Goal: Task Accomplishment & Management: Manage account settings

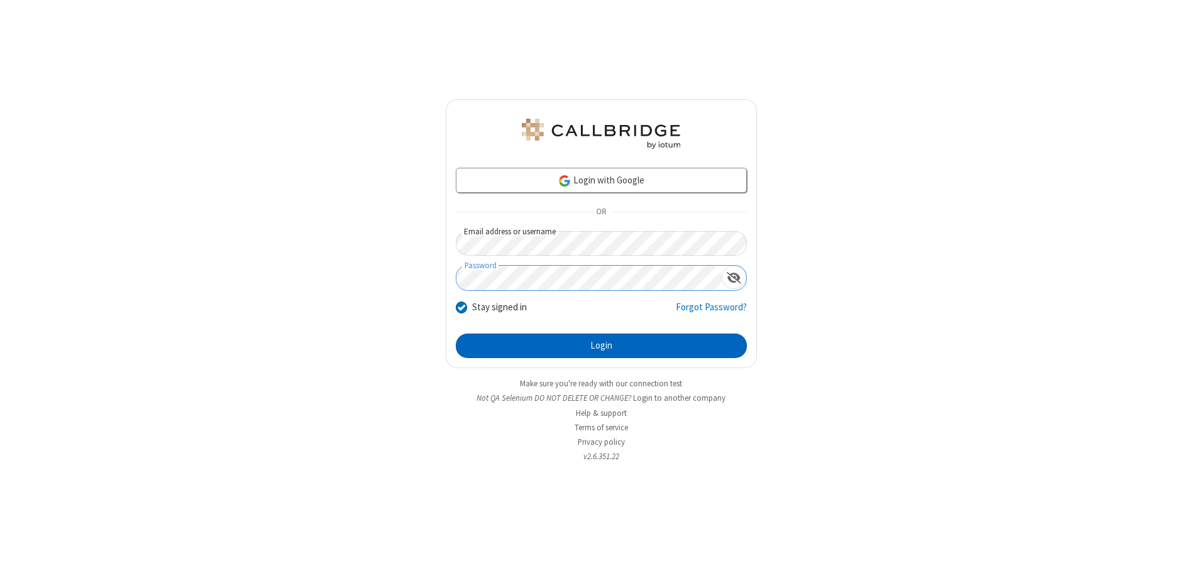
click at [601, 346] on button "Login" at bounding box center [601, 346] width 291 height 25
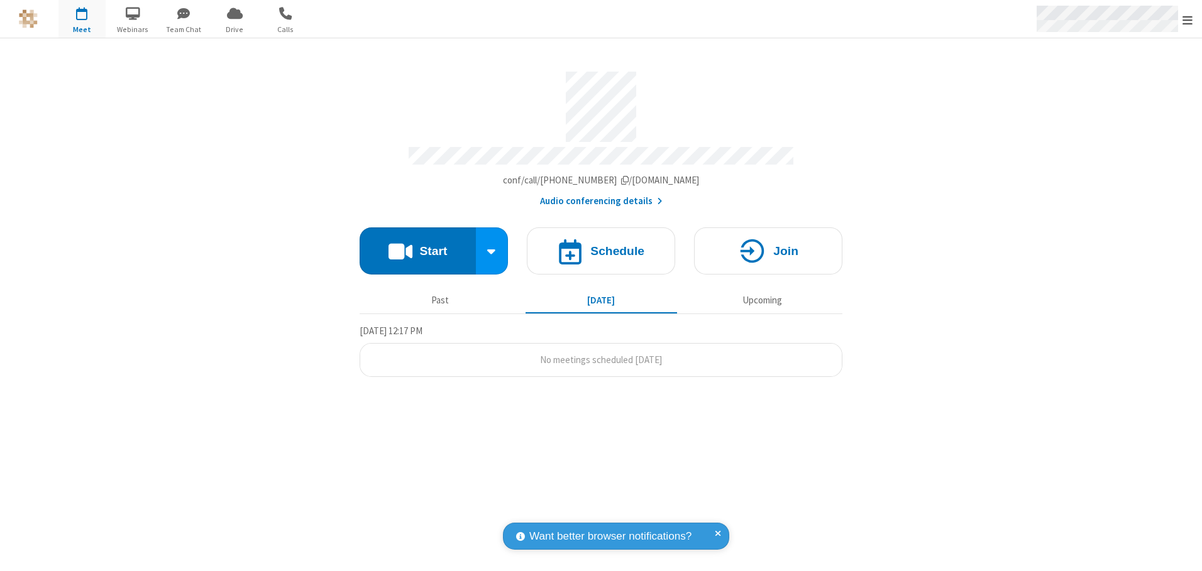
click at [1187, 19] on span "Open menu" at bounding box center [1187, 20] width 10 height 13
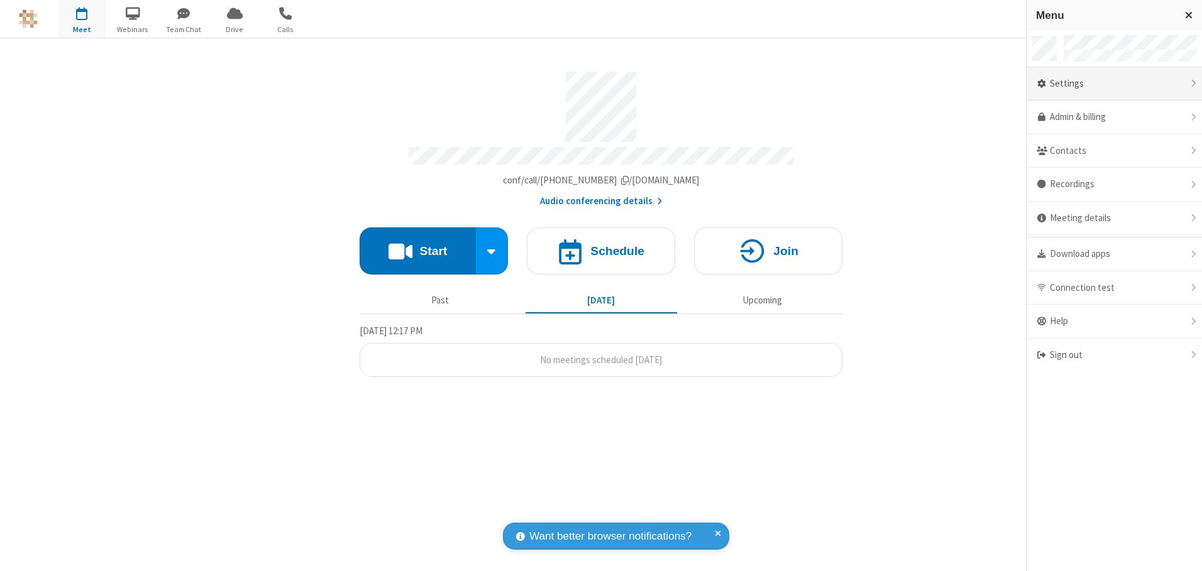
click at [1114, 84] on div "Settings" at bounding box center [1113, 84] width 175 height 34
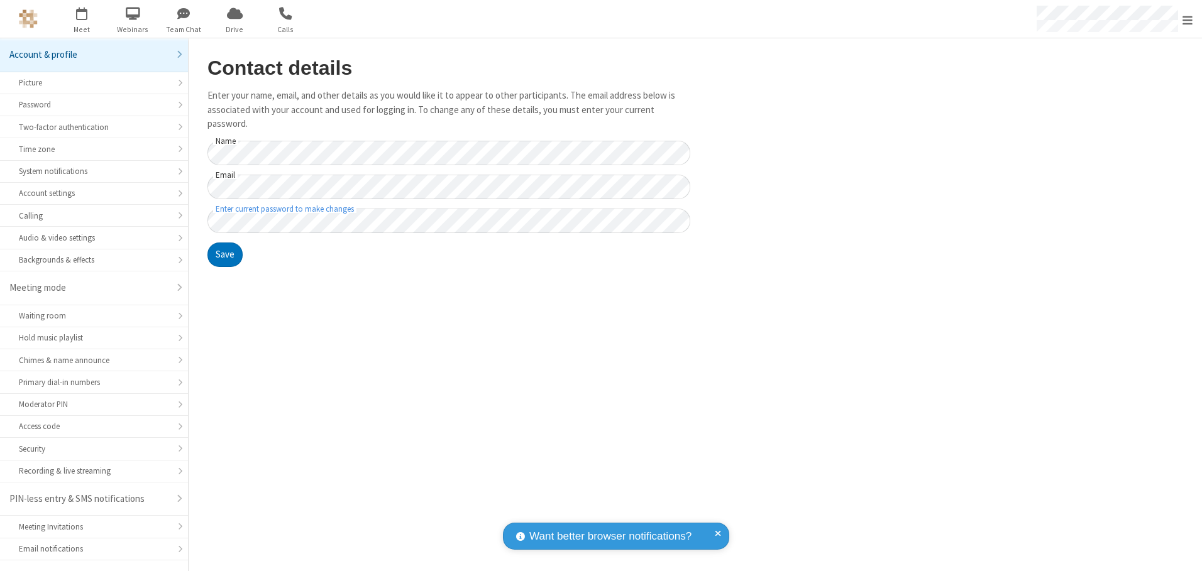
scroll to position [22, 0]
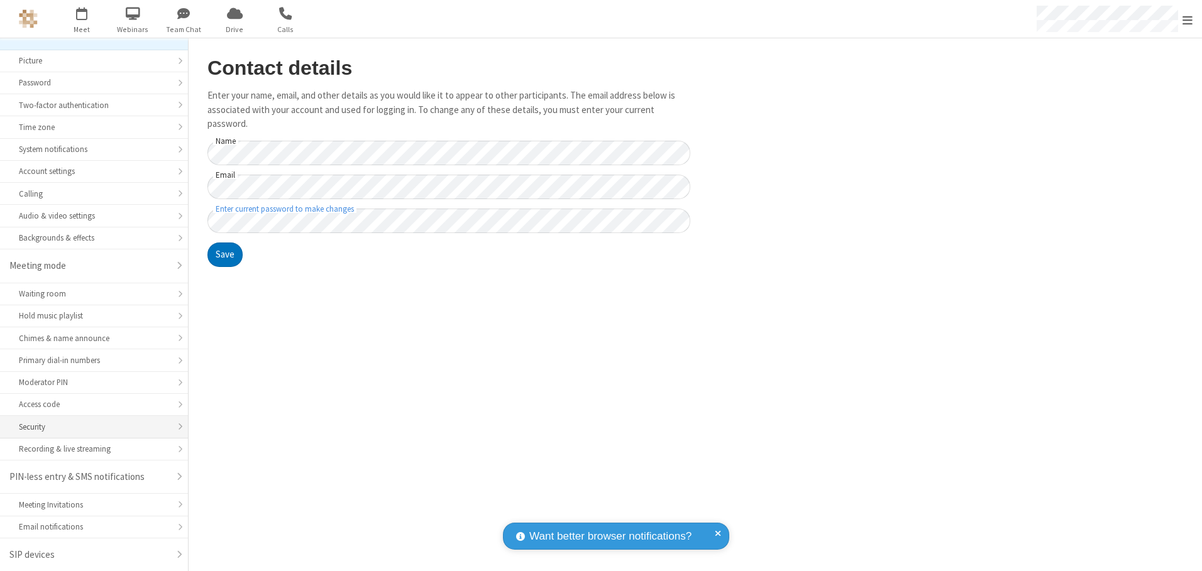
click at [89, 427] on div "Security" at bounding box center [94, 427] width 150 height 12
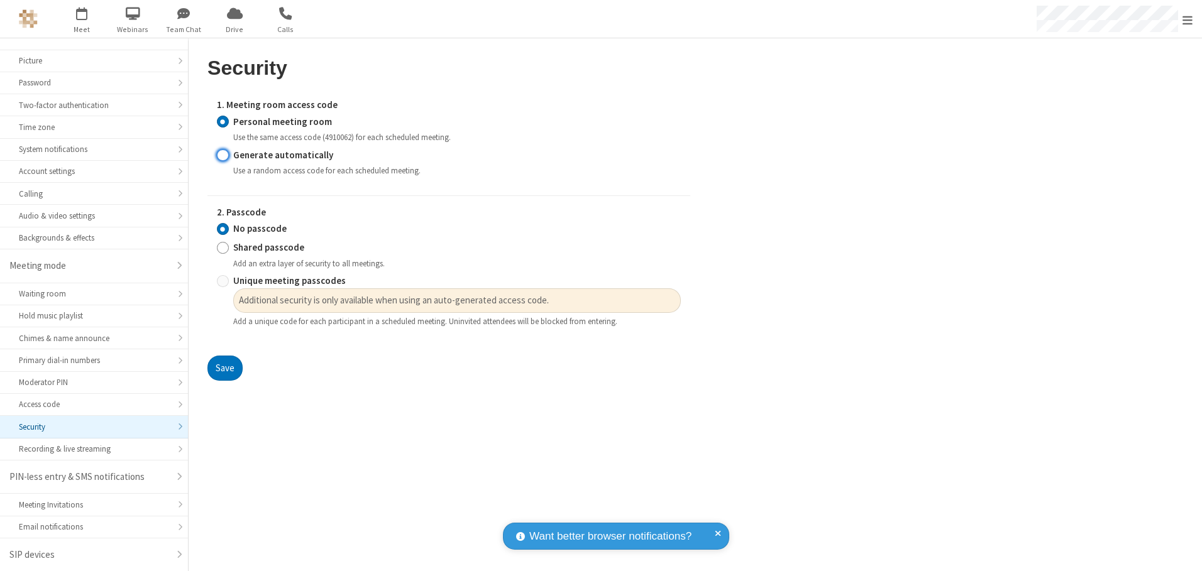
click at [222, 155] on input "Generate automatically" at bounding box center [223, 154] width 12 height 13
radio input "true"
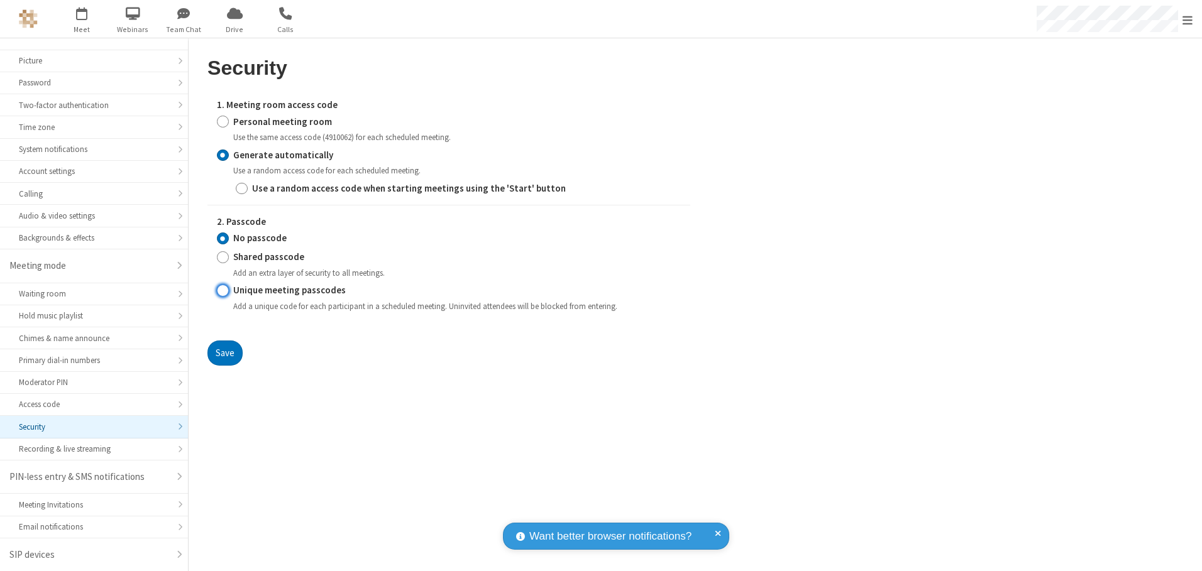
click at [222, 290] on input "Unique meeting passcodes" at bounding box center [223, 290] width 12 height 13
radio input "true"
click at [224, 353] on button "Save" at bounding box center [224, 353] width 35 height 25
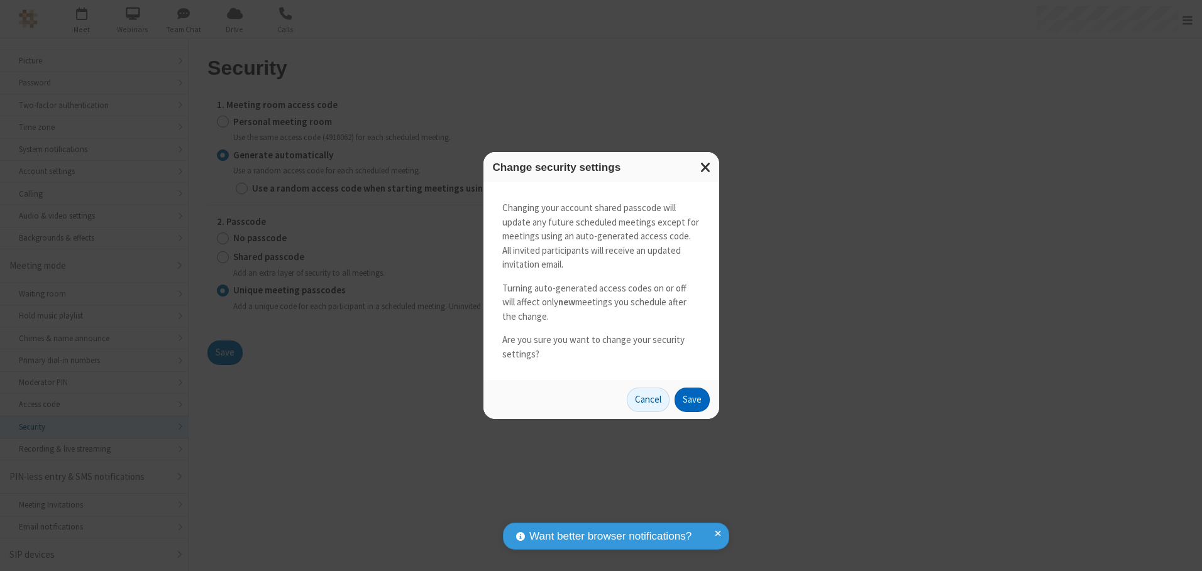
click at [691, 400] on button "Save" at bounding box center [691, 400] width 35 height 25
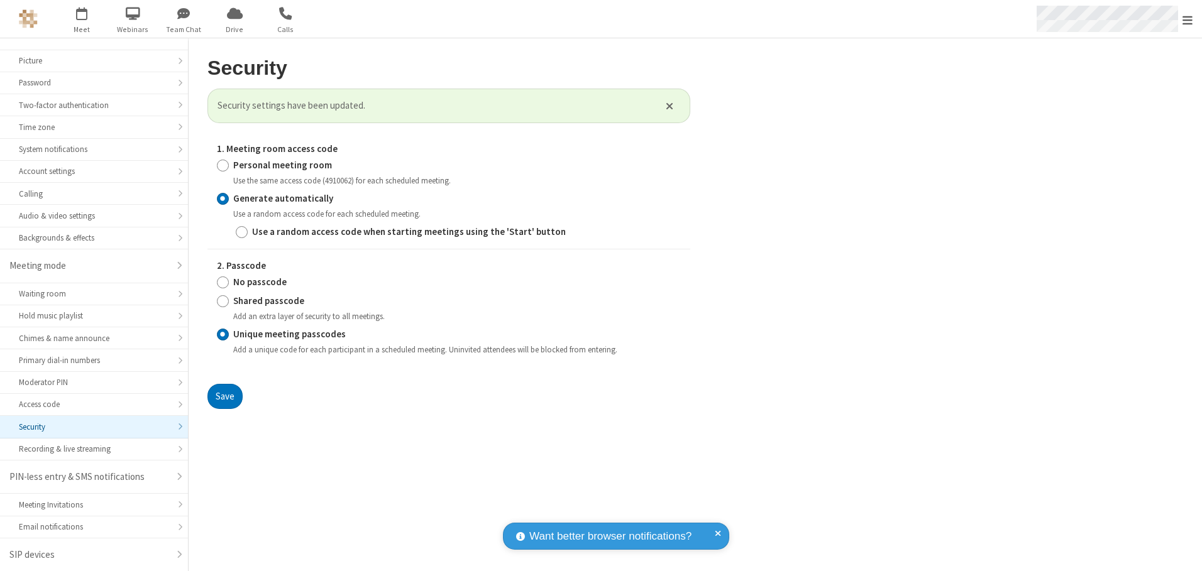
click at [1187, 19] on span "Open menu" at bounding box center [1187, 20] width 10 height 13
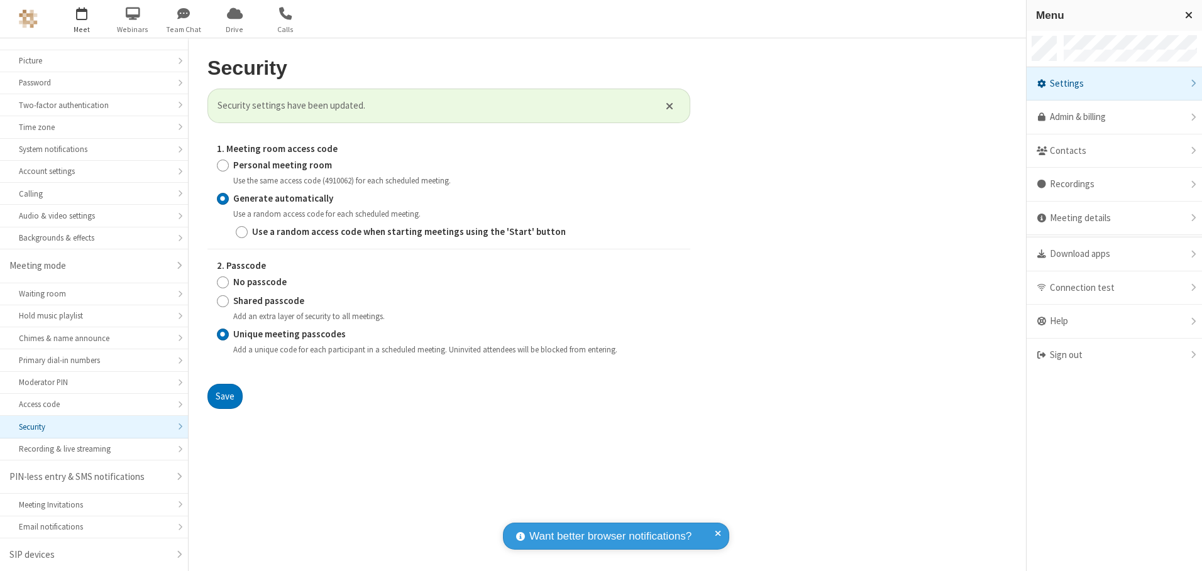
click at [82, 19] on span "button" at bounding box center [81, 13] width 47 height 21
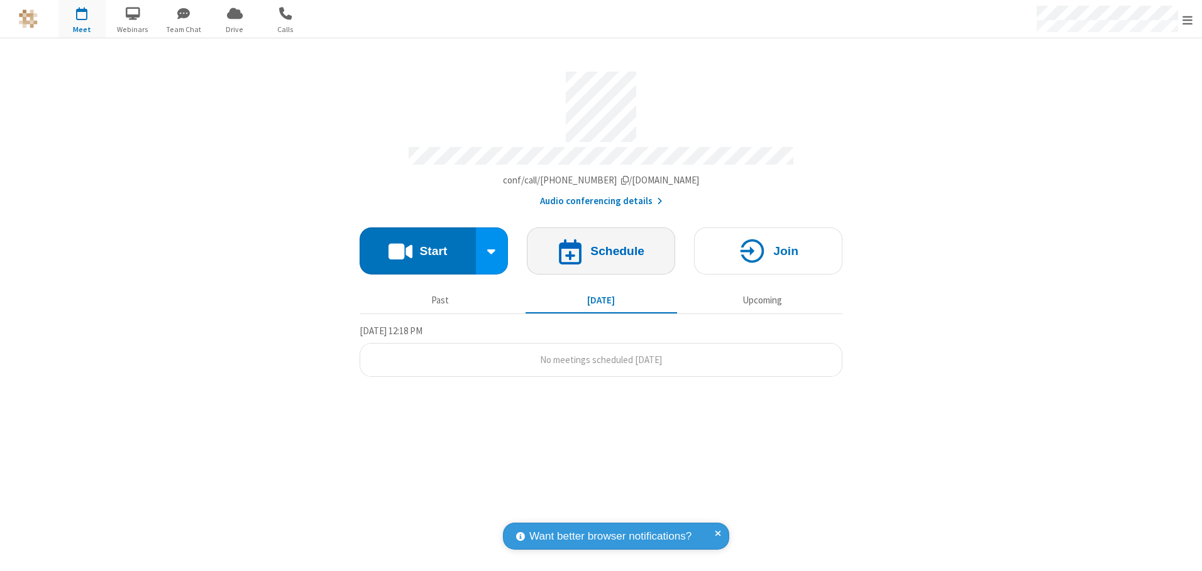
click at [601, 246] on h4 "Schedule" at bounding box center [617, 251] width 54 height 12
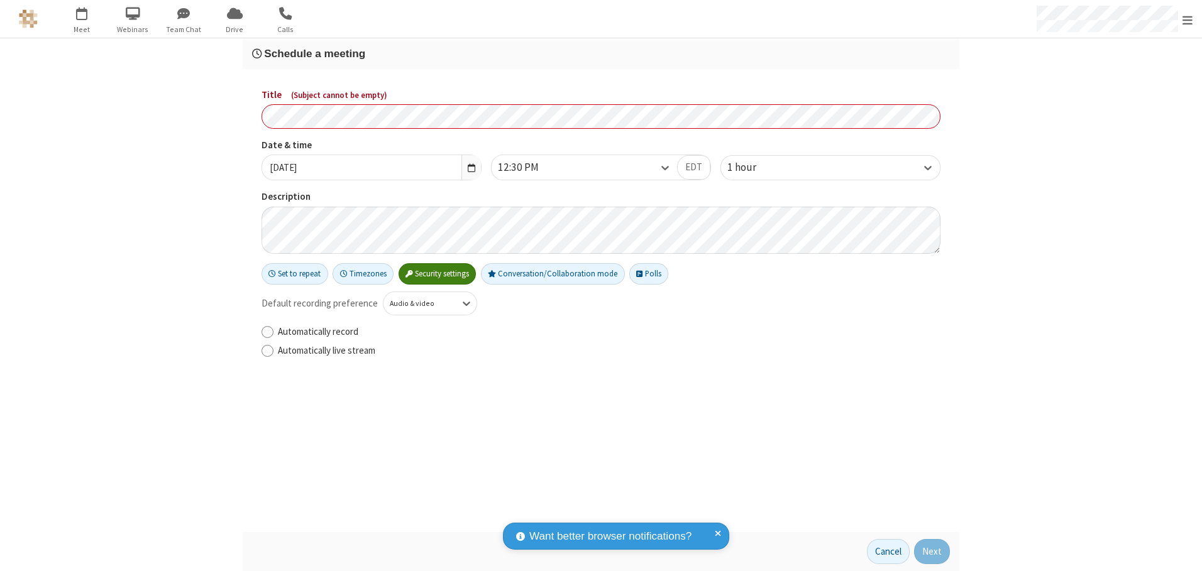
click at [601, 53] on h3 "Schedule a meeting" at bounding box center [601, 54] width 698 height 12
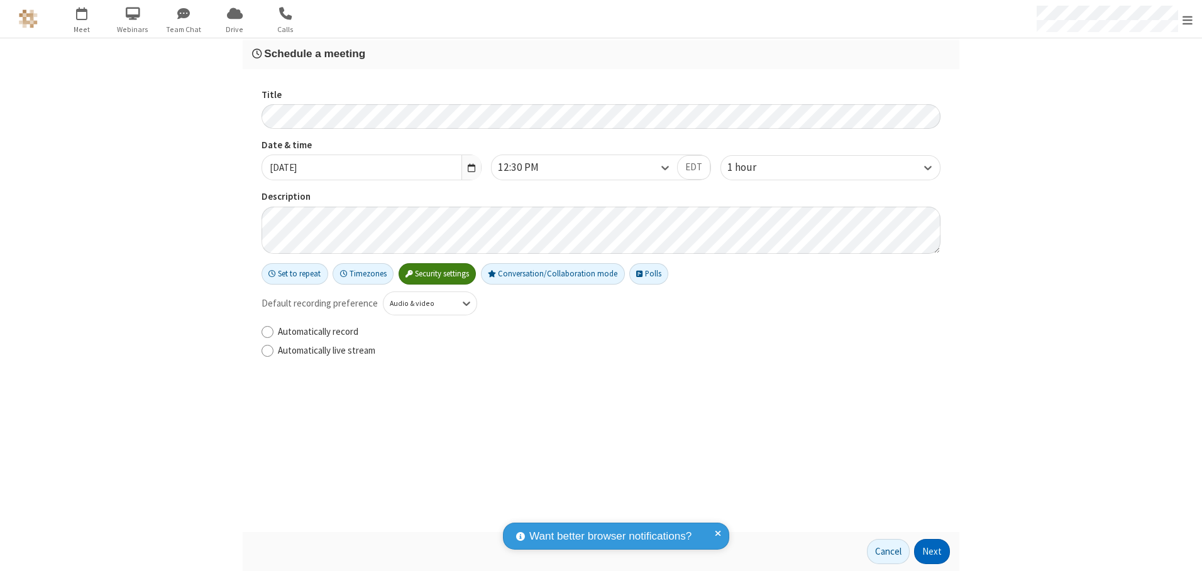
click at [932, 552] on button "Next" at bounding box center [932, 551] width 36 height 25
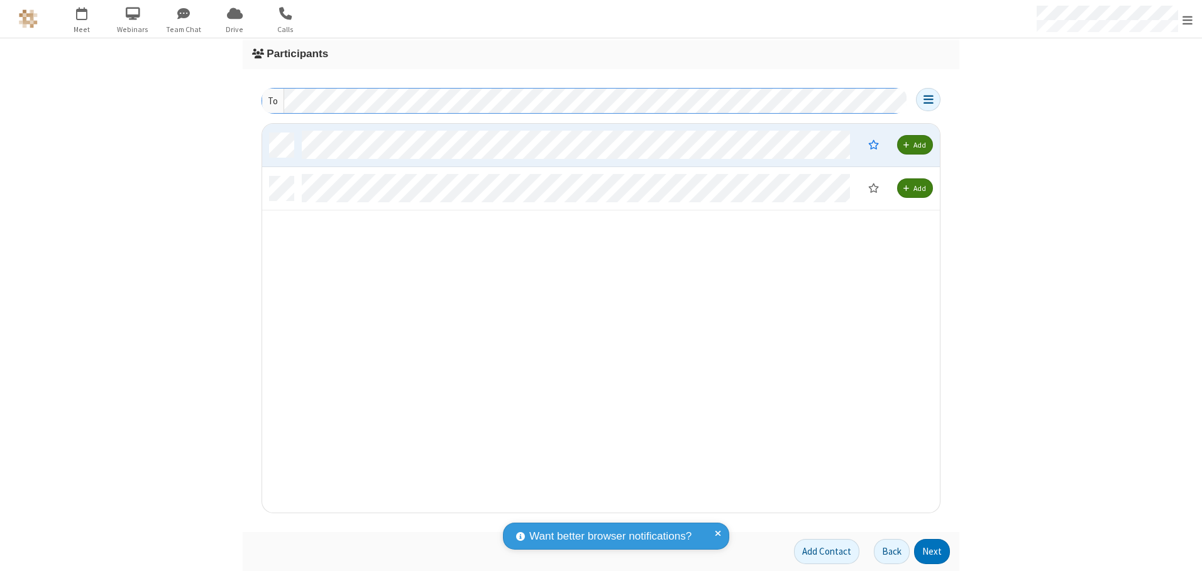
scroll to position [380, 668]
click at [932, 552] on button "Next" at bounding box center [932, 551] width 36 height 25
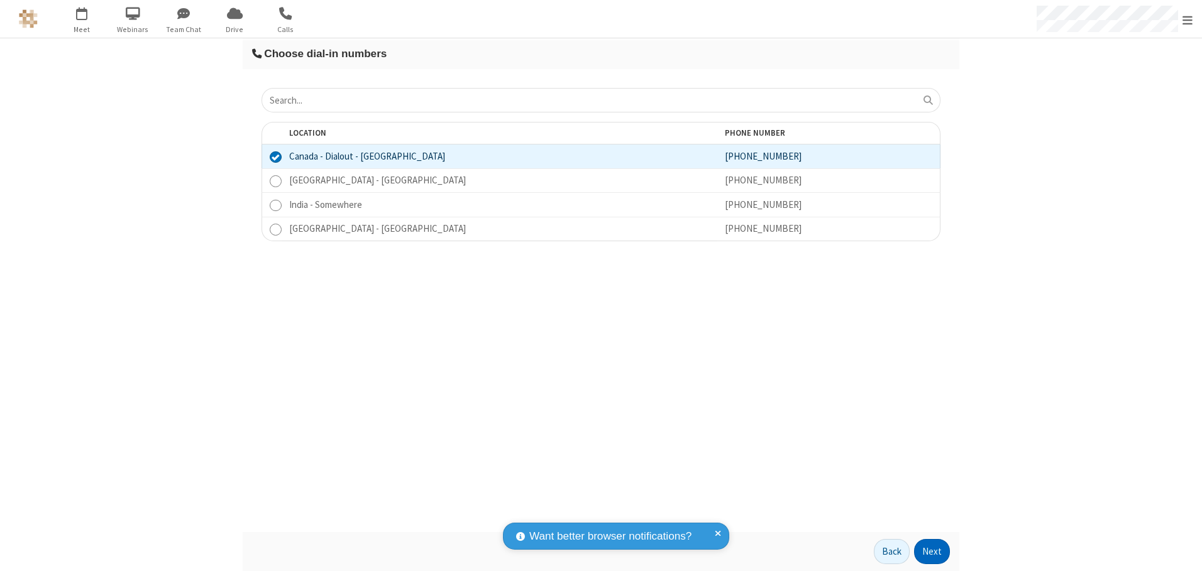
click at [932, 552] on button "Next" at bounding box center [932, 551] width 36 height 25
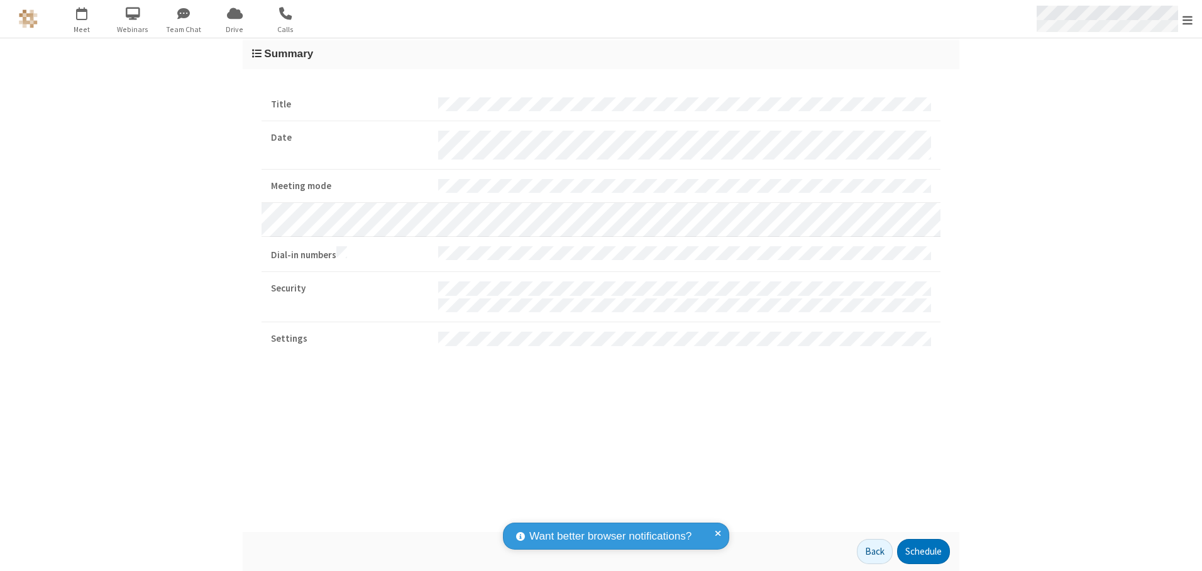
click at [1187, 19] on span "Open menu" at bounding box center [1187, 20] width 10 height 13
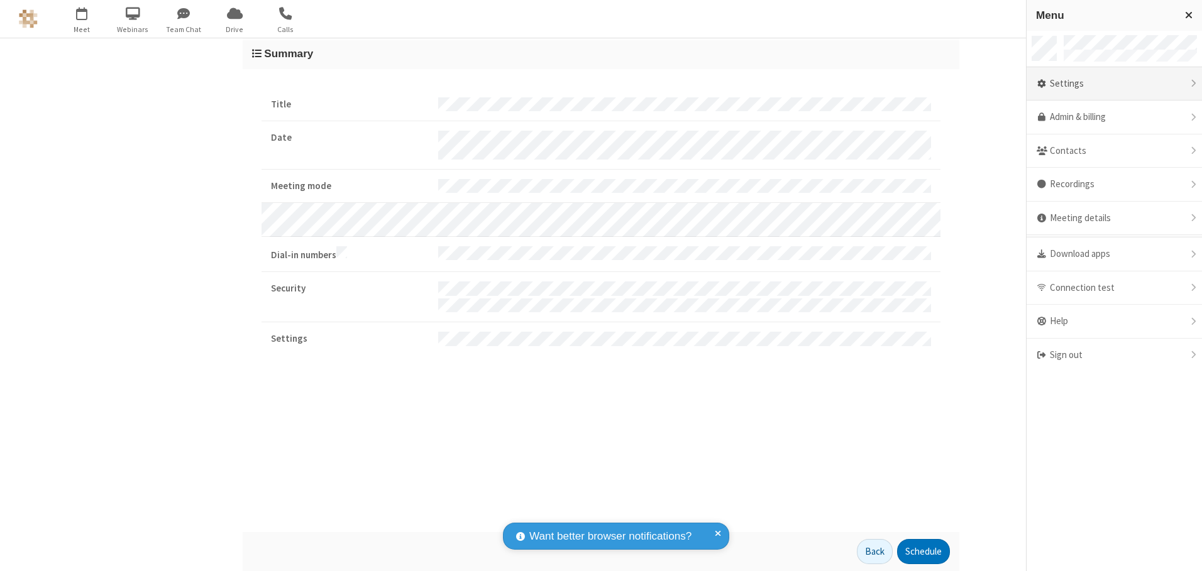
click at [1114, 84] on div "Settings" at bounding box center [1113, 84] width 175 height 34
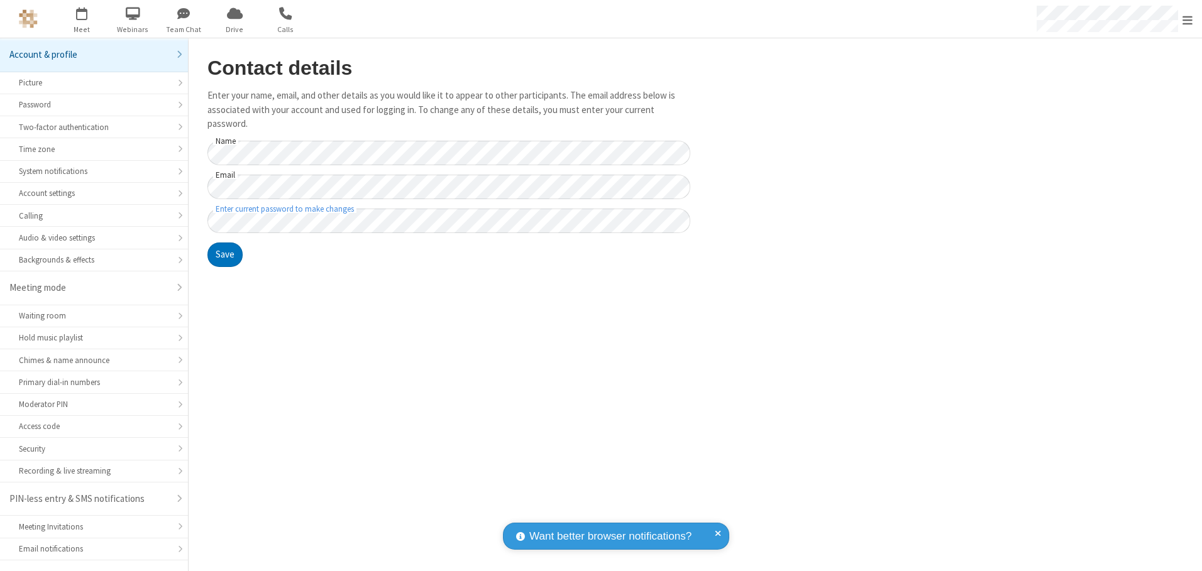
scroll to position [22, 0]
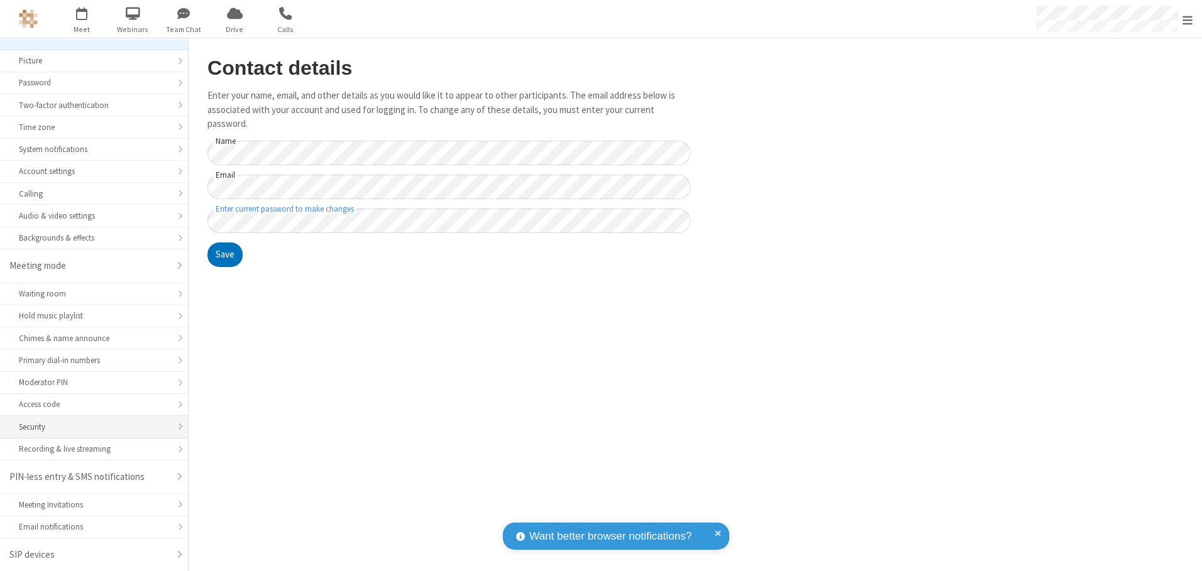
click at [89, 427] on div "Security" at bounding box center [94, 427] width 150 height 12
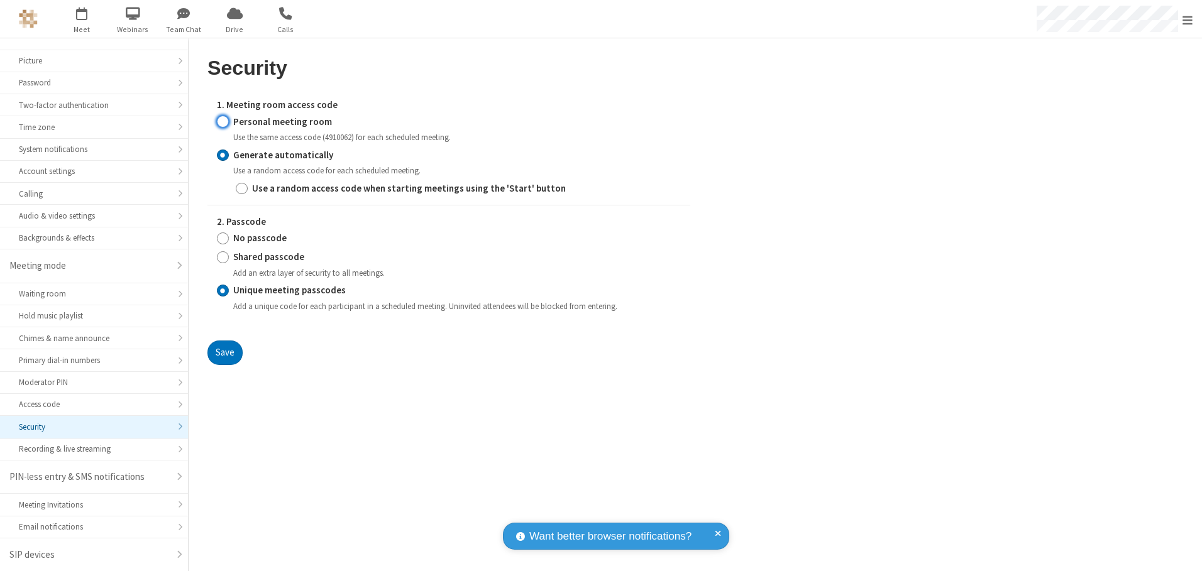
click at [222, 121] on input "Personal meeting room" at bounding box center [223, 121] width 12 height 13
radio input "true"
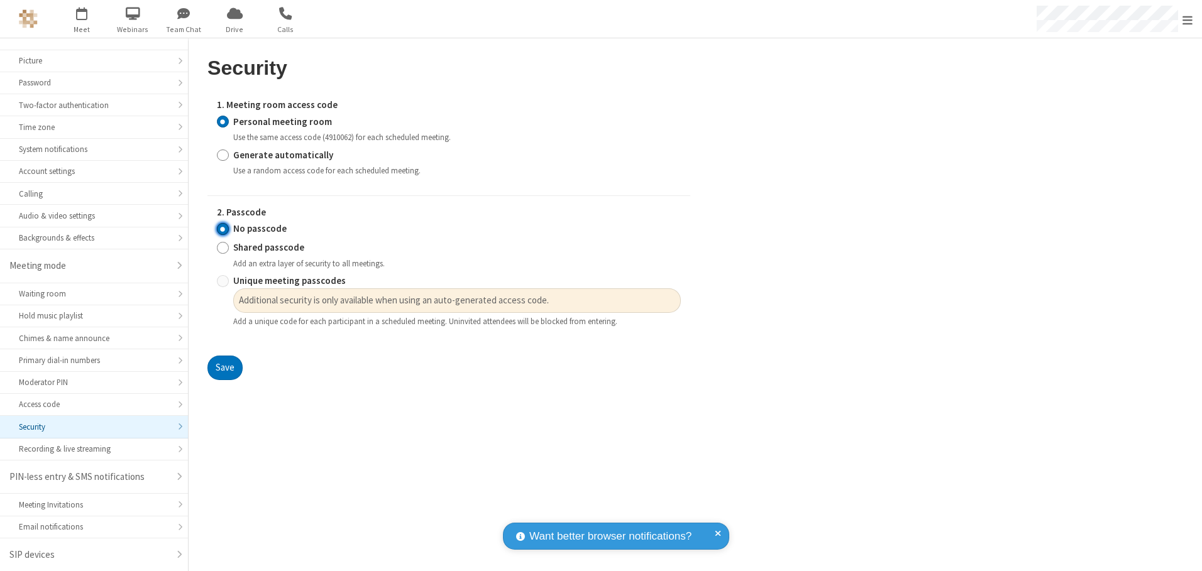
click at [222, 229] on input "No passcode" at bounding box center [223, 228] width 12 height 13
click at [224, 368] on button "Save" at bounding box center [224, 368] width 35 height 25
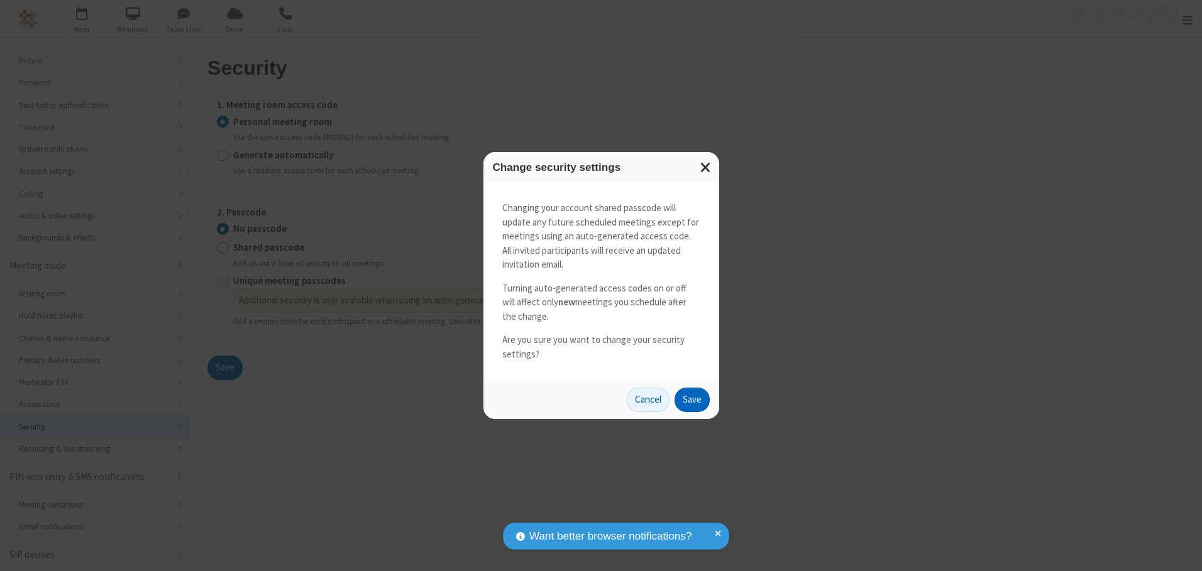
click at [691, 400] on button "Save" at bounding box center [691, 400] width 35 height 25
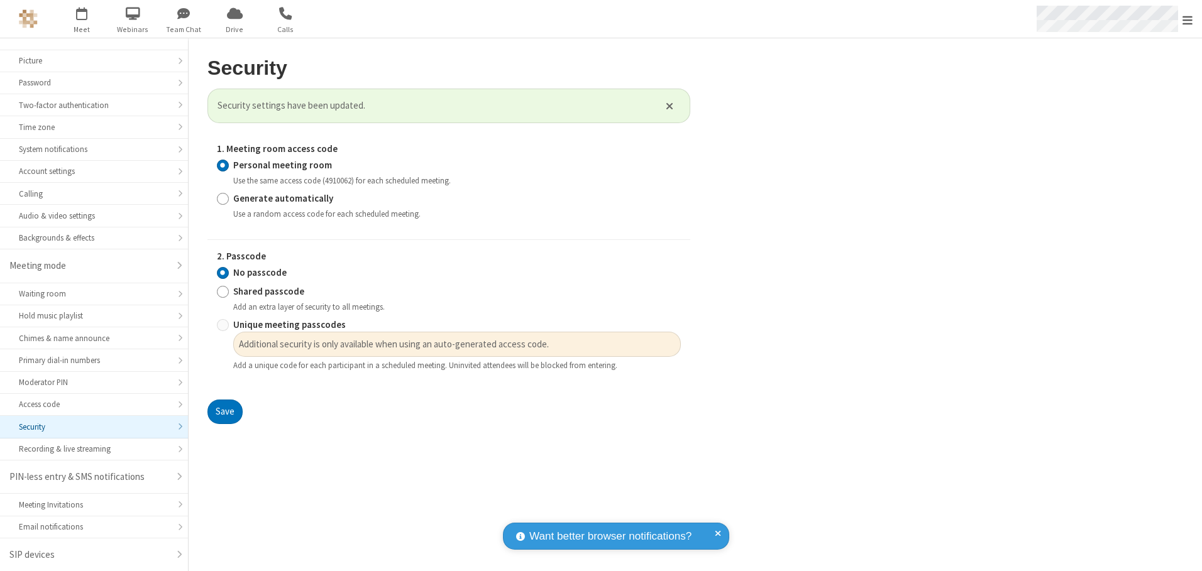
click at [1187, 19] on span "Open menu" at bounding box center [1187, 20] width 10 height 13
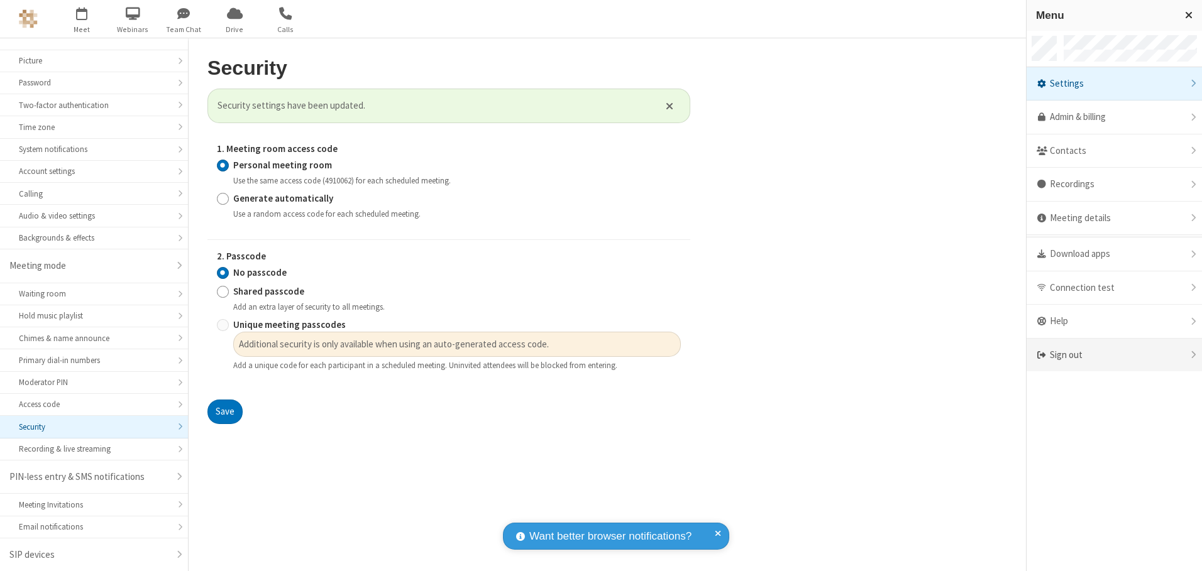
click at [1114, 355] on div "Sign out" at bounding box center [1113, 355] width 175 height 33
